Goal: Task Accomplishment & Management: Use online tool/utility

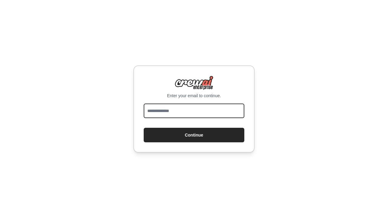
click at [201, 114] on input "email" at bounding box center [194, 111] width 101 height 15
type input "**********"
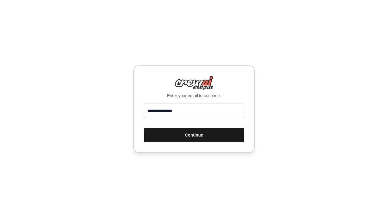
click at [198, 136] on button "Continue" at bounding box center [194, 135] width 101 height 15
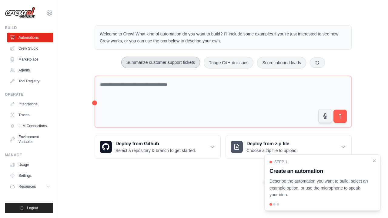
click at [166, 63] on button "Summarize customer support tickets" at bounding box center [160, 63] width 79 height 12
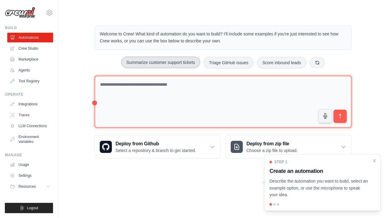
type textarea "**********"
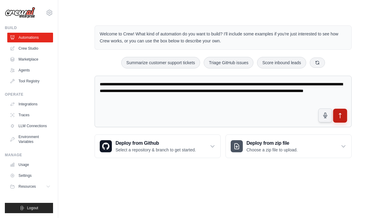
click at [342, 116] on icon "submit" at bounding box center [340, 116] width 6 height 6
click at [35, 49] on link "Crew Studio" at bounding box center [31, 49] width 46 height 10
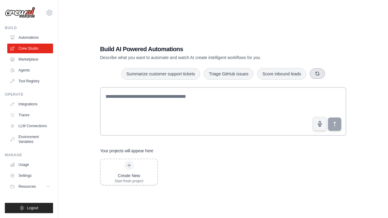
click at [315, 75] on button "button" at bounding box center [317, 74] width 15 height 10
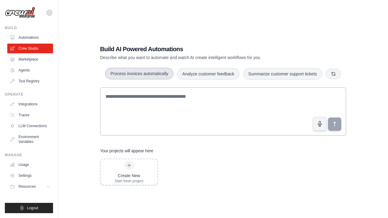
click at [144, 73] on button "Process invoices automatically" at bounding box center [139, 74] width 68 height 12
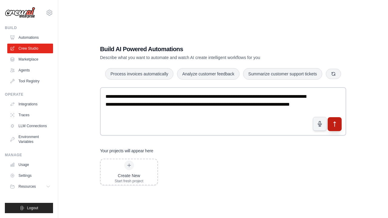
click at [337, 126] on icon "submit" at bounding box center [335, 124] width 6 height 6
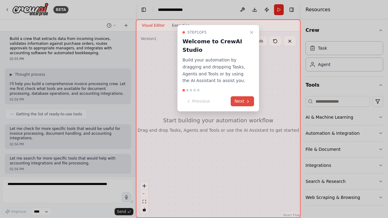
scroll to position [33, 0]
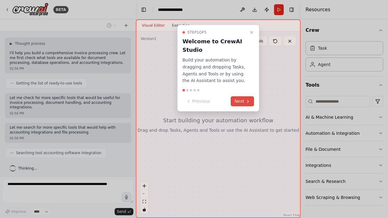
click at [240, 100] on button "Next" at bounding box center [242, 101] width 23 height 10
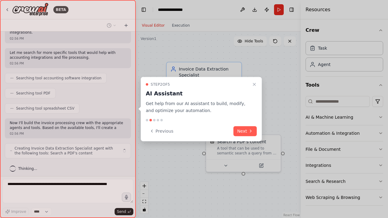
scroll to position [113, 0]
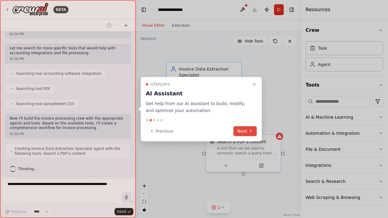
click at [247, 130] on button "Next" at bounding box center [245, 131] width 23 height 10
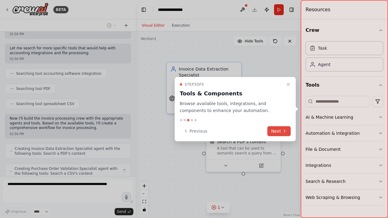
scroll to position [133, 0]
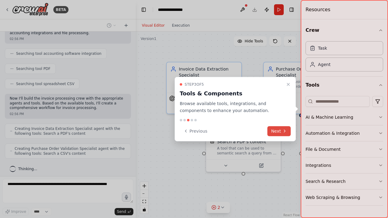
click at [278, 130] on button "Next" at bounding box center [279, 131] width 23 height 10
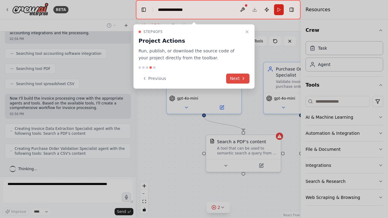
click at [244, 82] on button "Next" at bounding box center [237, 79] width 23 height 10
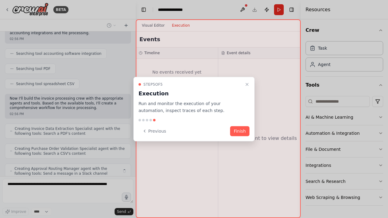
scroll to position [153, 0]
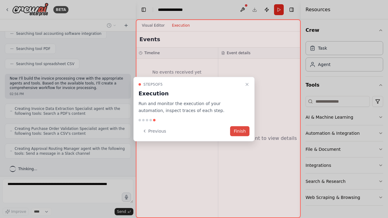
click at [240, 129] on button "Finish" at bounding box center [239, 131] width 19 height 10
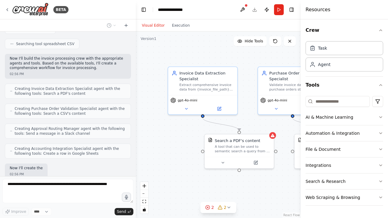
scroll to position [208, 0]
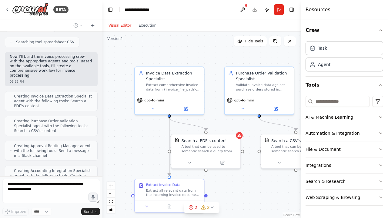
drag, startPoint x: 135, startPoint y: 137, endPoint x: 103, endPoint y: 130, distance: 33.0
click at [103, 130] on div "BETA Build a crew that extracts data from incoming invoices, validates informat…" at bounding box center [194, 109] width 388 height 218
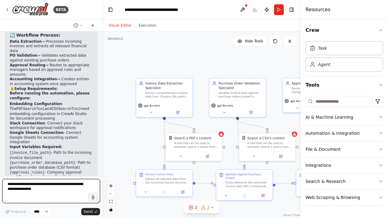
scroll to position [653, 0]
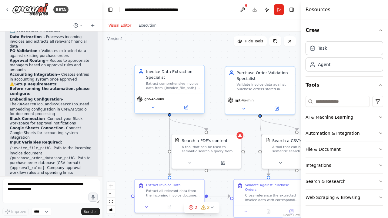
click at [174, 83] on div "Extract comprehensive invoice data from {invoice_file_path} including vendor in…" at bounding box center [173, 85] width 55 height 9
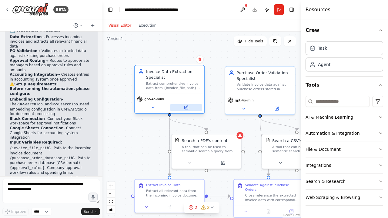
click at [188, 109] on icon at bounding box center [185, 107] width 3 height 3
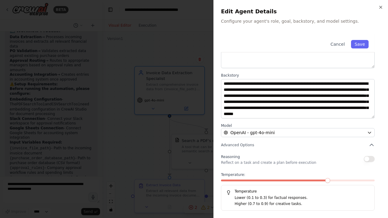
scroll to position [56, 0]
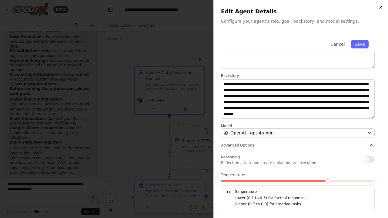
click at [382, 6] on icon "button" at bounding box center [381, 7] width 5 height 5
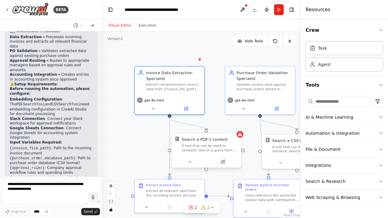
click at [219, 146] on div "A tool that can be used to semantic search a query from a PDF's content." at bounding box center [210, 148] width 56 height 9
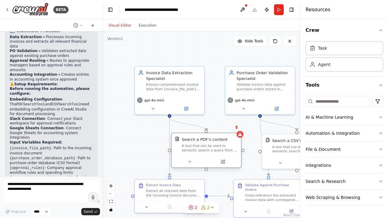
click at [217, 154] on div "Search a PDF's content A tool that can be used to semantic search a query from …" at bounding box center [207, 144] width 70 height 23
